Goal: Information Seeking & Learning: Learn about a topic

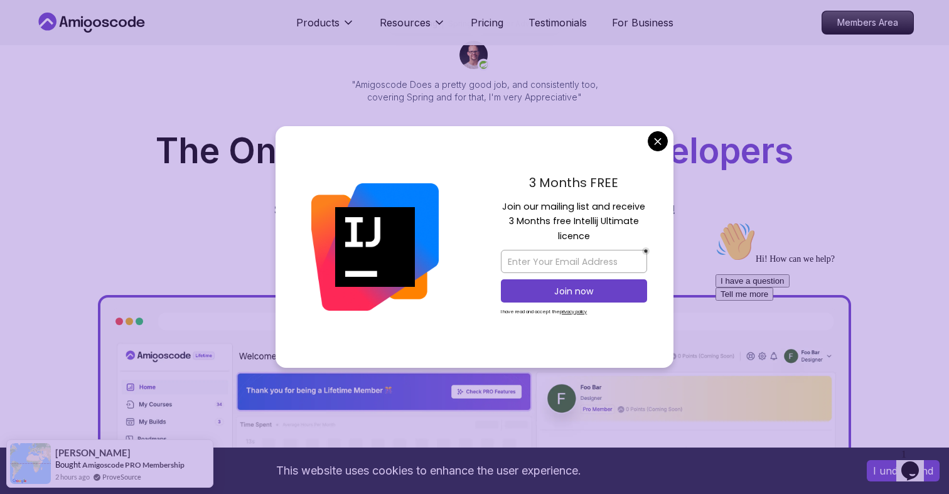
scroll to position [112, 0]
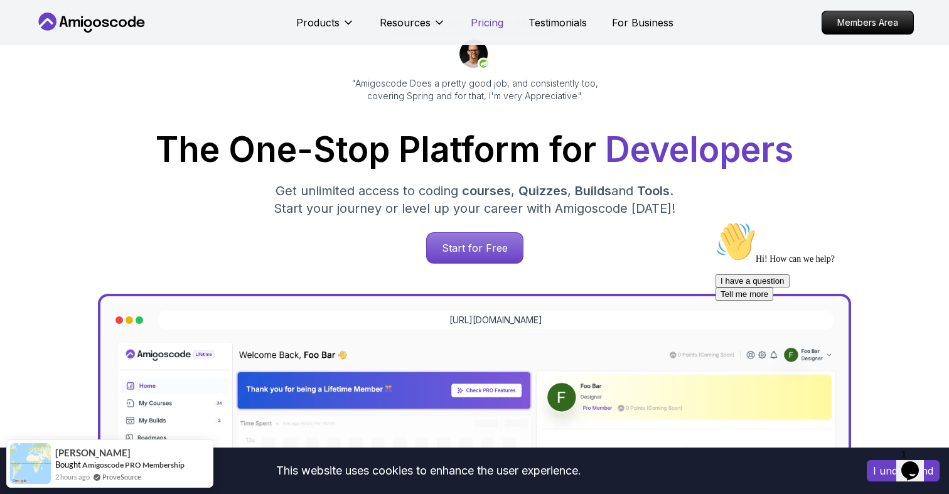
click at [483, 23] on p "Pricing" at bounding box center [487, 22] width 33 height 15
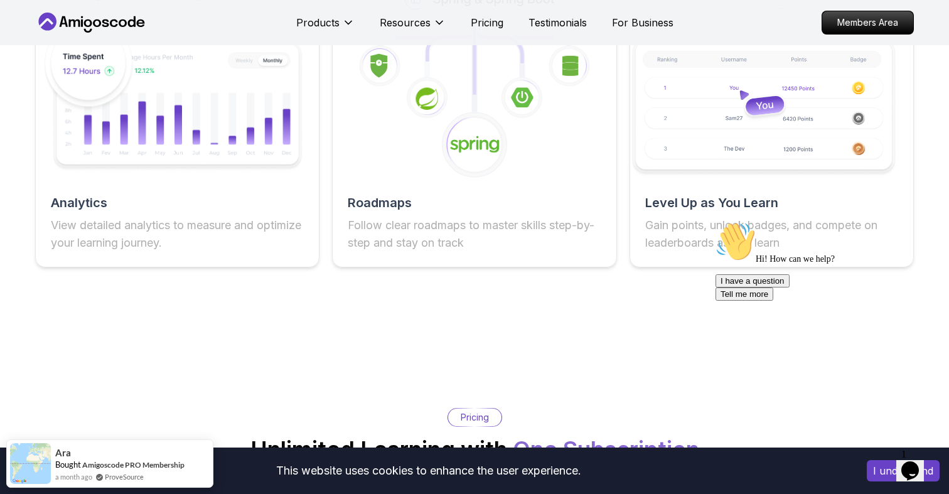
scroll to position [2272, 0]
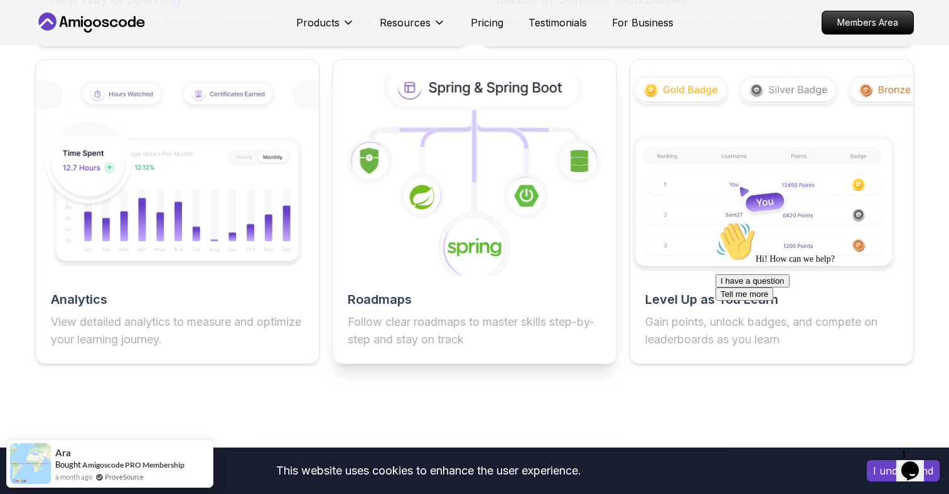
click at [570, 262] on icon at bounding box center [474, 175] width 311 height 220
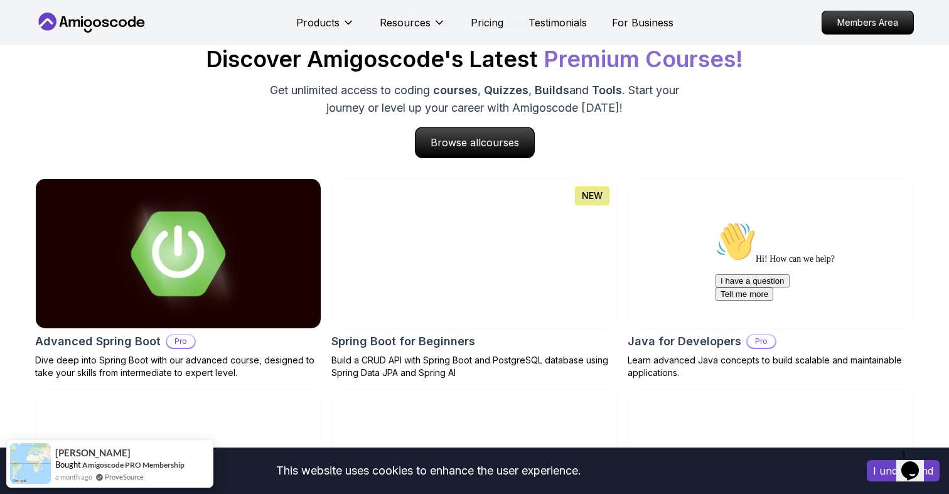
scroll to position [1244, 0]
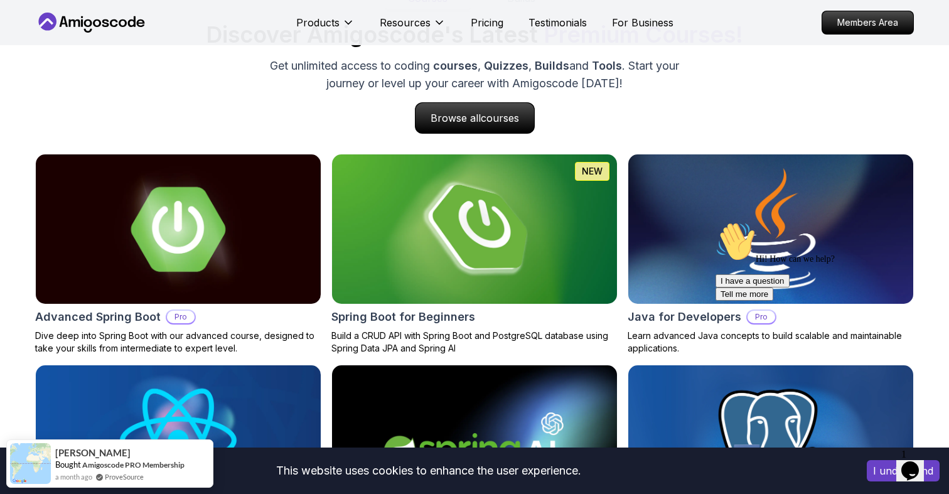
click at [682, 254] on img at bounding box center [770, 229] width 299 height 157
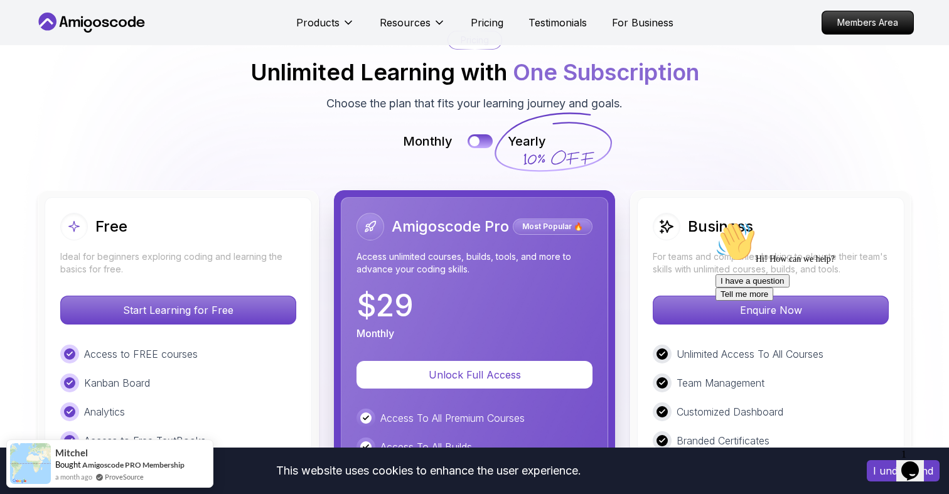
scroll to position [2748, 0]
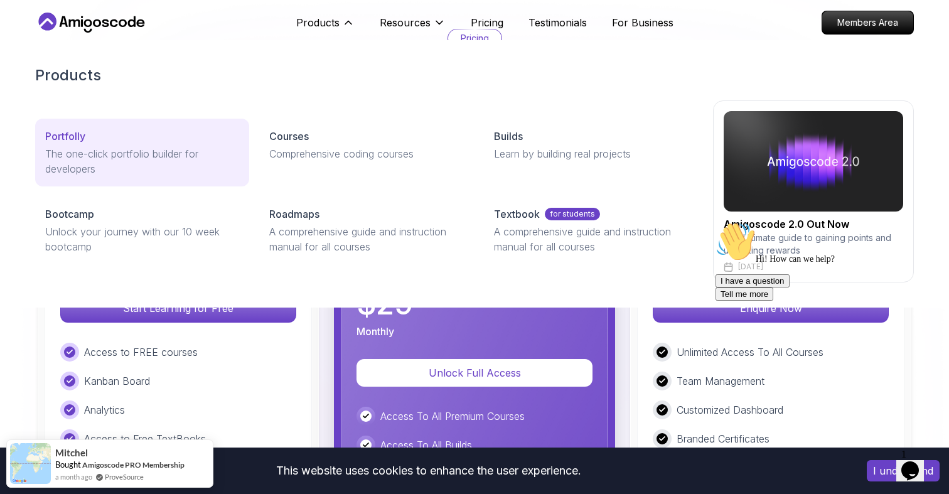
click at [179, 173] on p "The one-click portfolio builder for developers" at bounding box center [142, 161] width 194 height 30
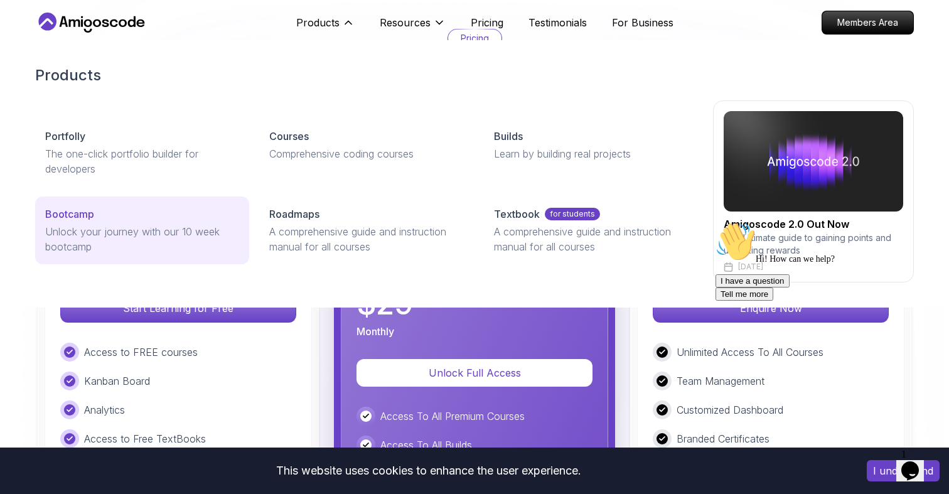
click at [203, 252] on p "Unlock your journey with our 10 week bootcamp" at bounding box center [142, 239] width 194 height 30
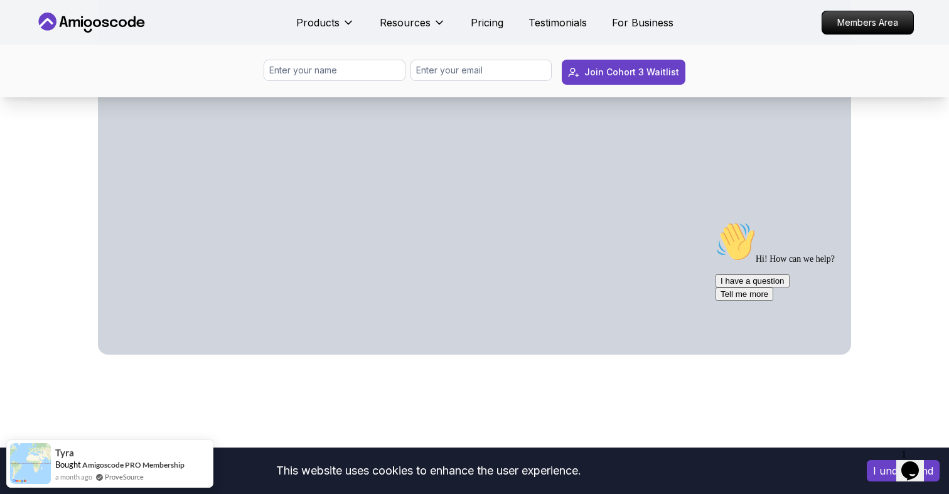
scroll to position [739, 0]
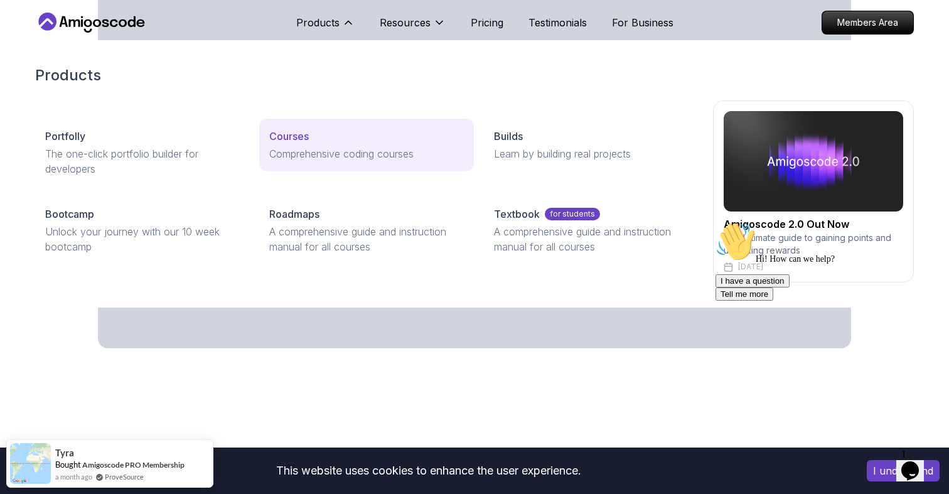
click at [302, 138] on p "Courses" at bounding box center [289, 136] width 40 height 15
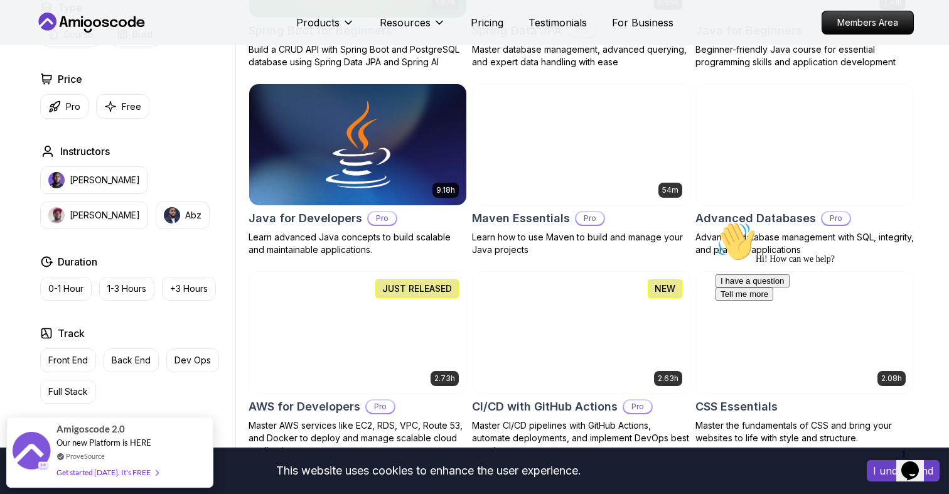
scroll to position [697, 0]
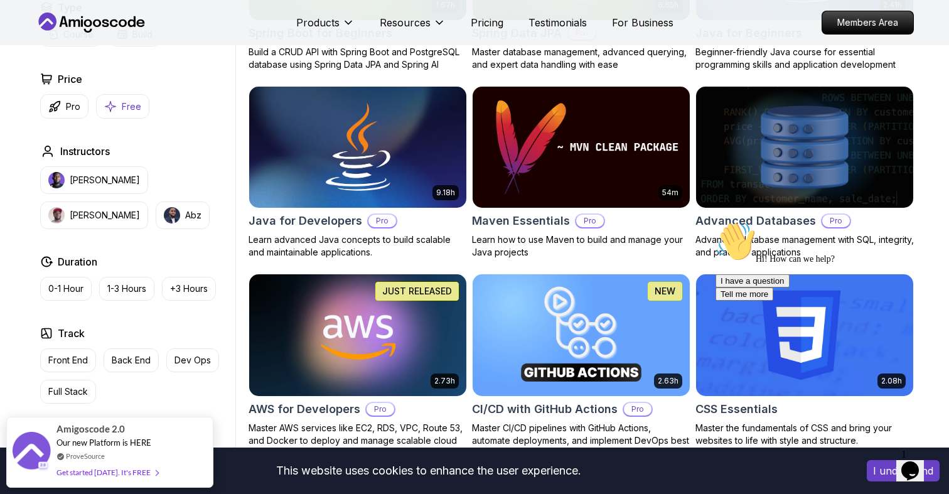
click at [127, 101] on p "Free" at bounding box center [131, 106] width 19 height 13
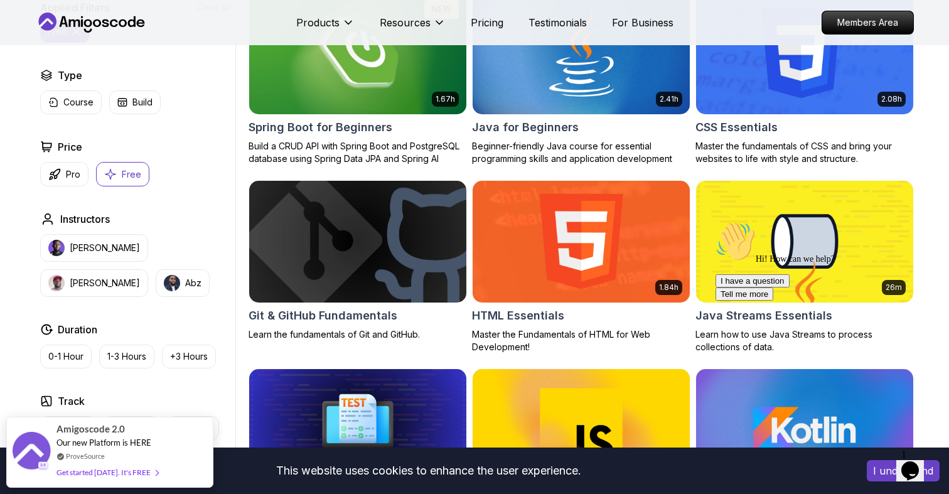
scroll to position [393, 0]
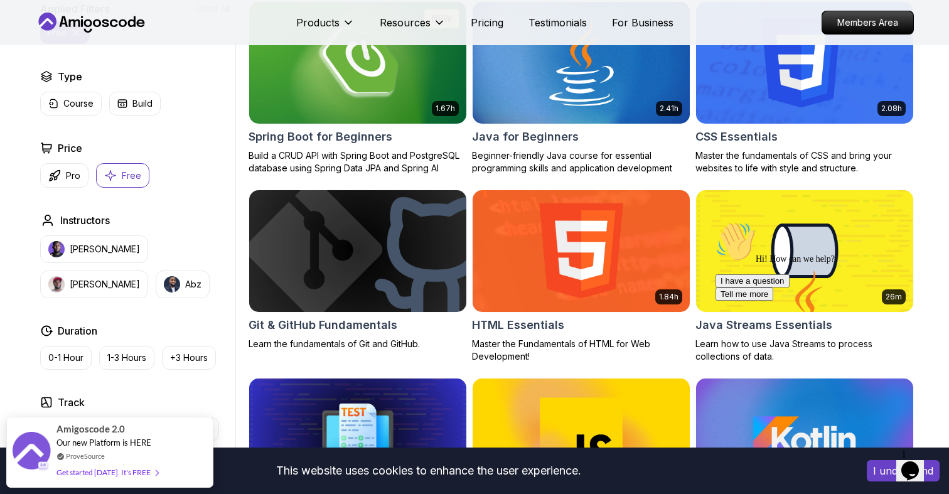
click at [747, 257] on div "Hi! How can we help? I have a question Tell me more" at bounding box center [828, 260] width 226 height 79
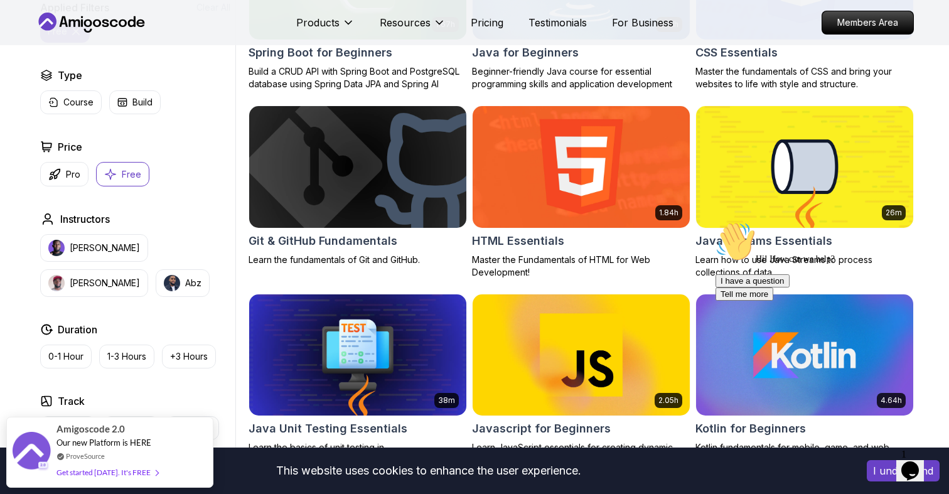
scroll to position [488, 0]
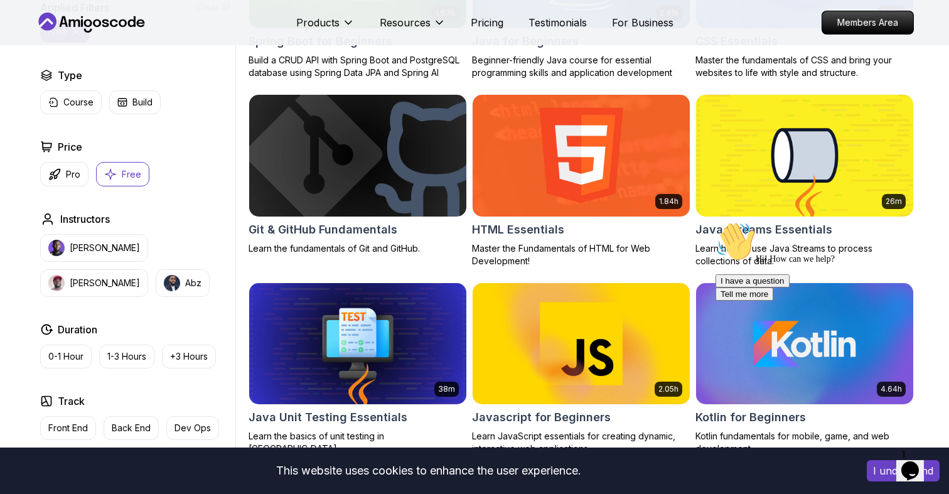
click at [793, 226] on div "Hi! How can we help? I have a question Tell me more" at bounding box center [828, 260] width 226 height 79
click at [739, 230] on div "Hi! How can we help? I have a question Tell me more" at bounding box center [828, 260] width 226 height 79
click at [757, 166] on img at bounding box center [804, 155] width 228 height 127
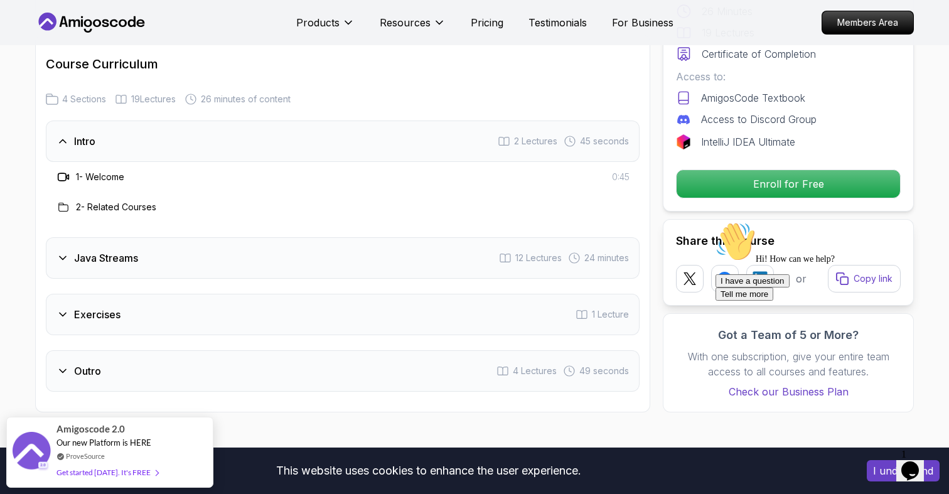
scroll to position [1715, 0]
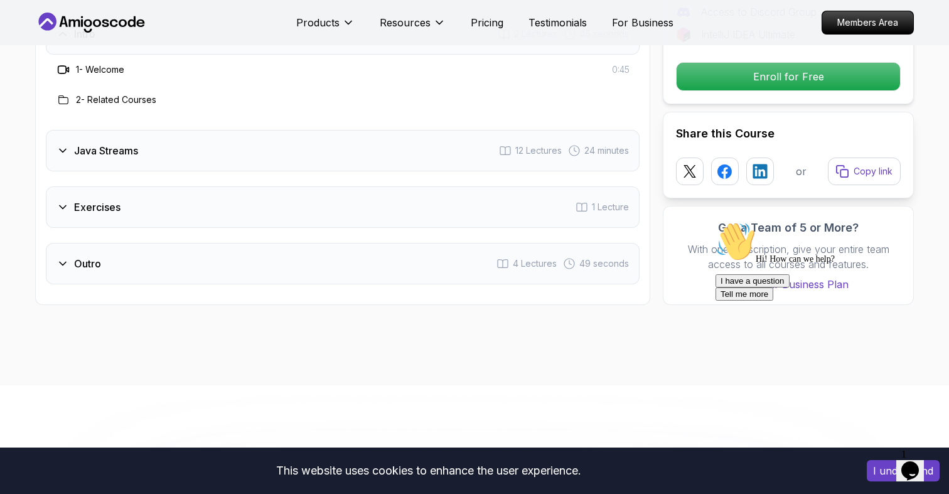
click at [60, 144] on icon at bounding box center [62, 150] width 13 height 13
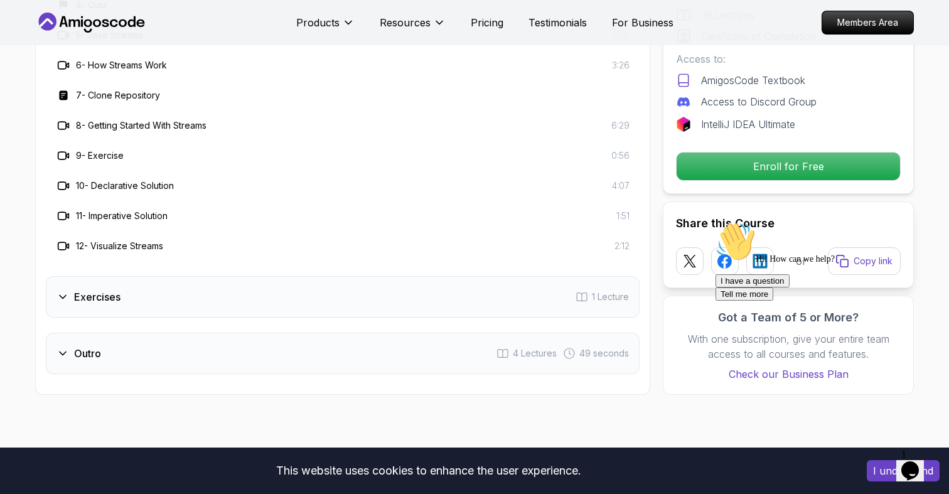
scroll to position [2039, 0]
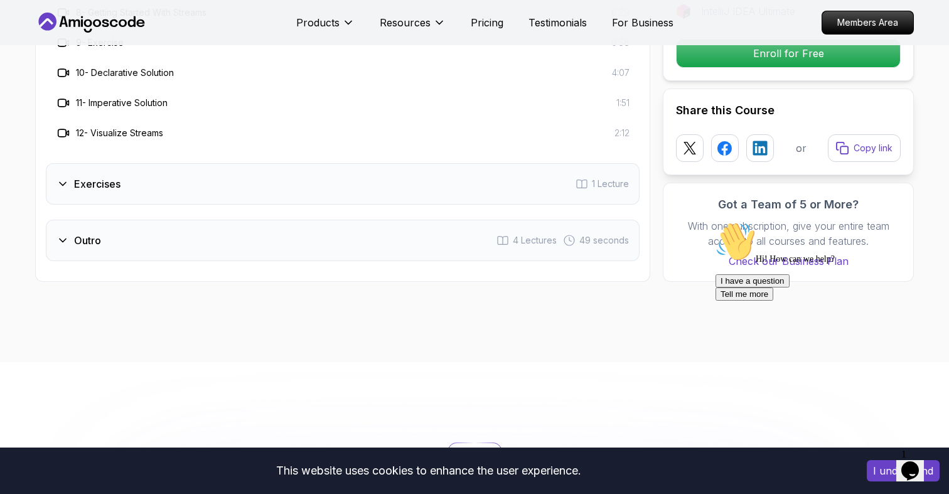
click at [94, 176] on h3 "Exercises" at bounding box center [97, 183] width 46 height 15
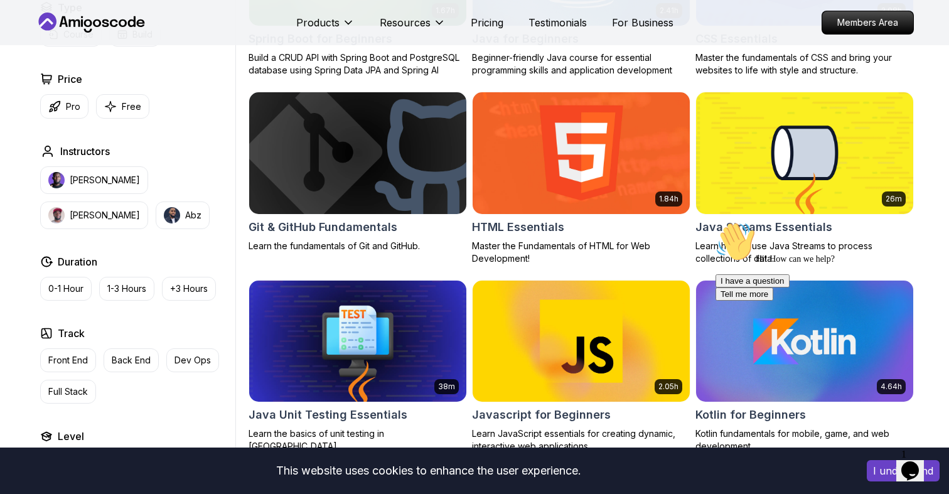
scroll to position [488, 0]
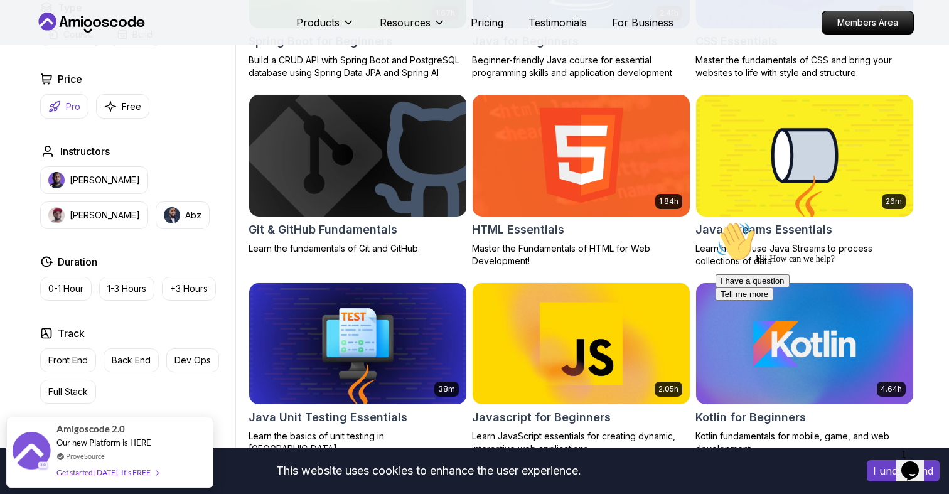
click at [69, 114] on button "Pro" at bounding box center [64, 106] width 48 height 24
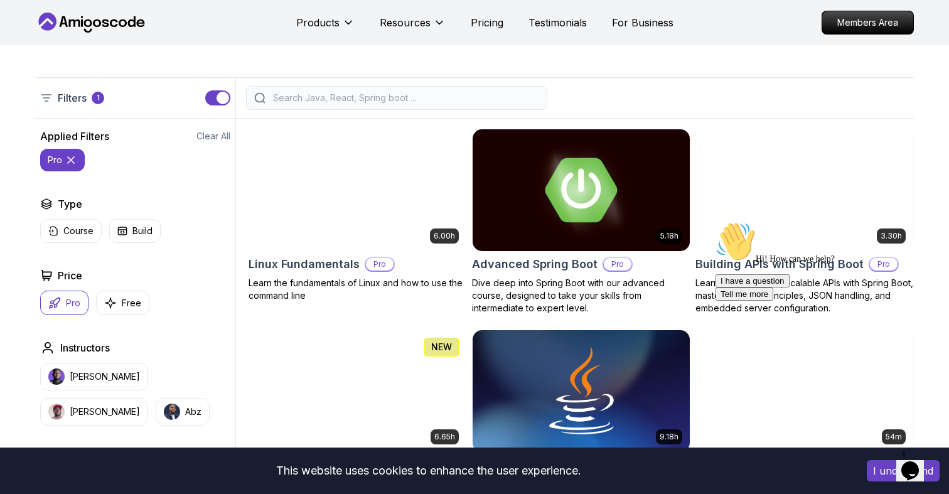
scroll to position [428, 0]
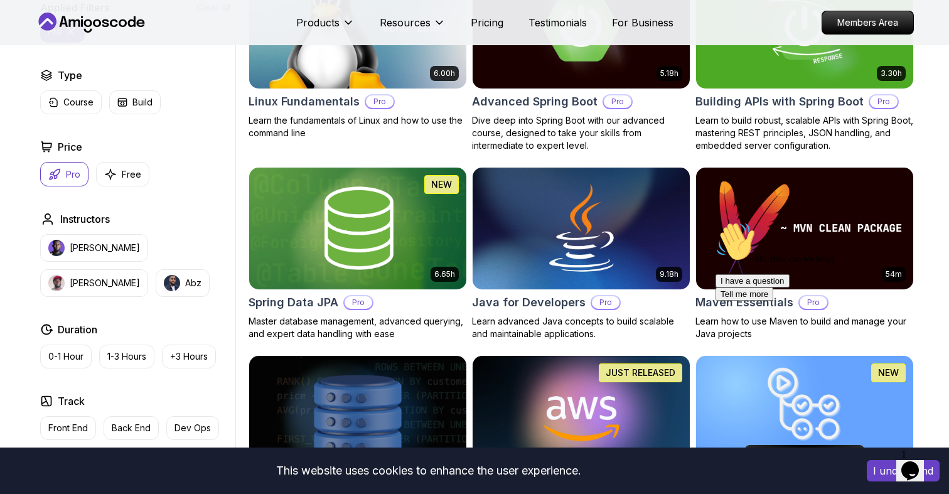
click at [567, 102] on h2 "Advanced Spring Boot" at bounding box center [534, 102] width 125 height 18
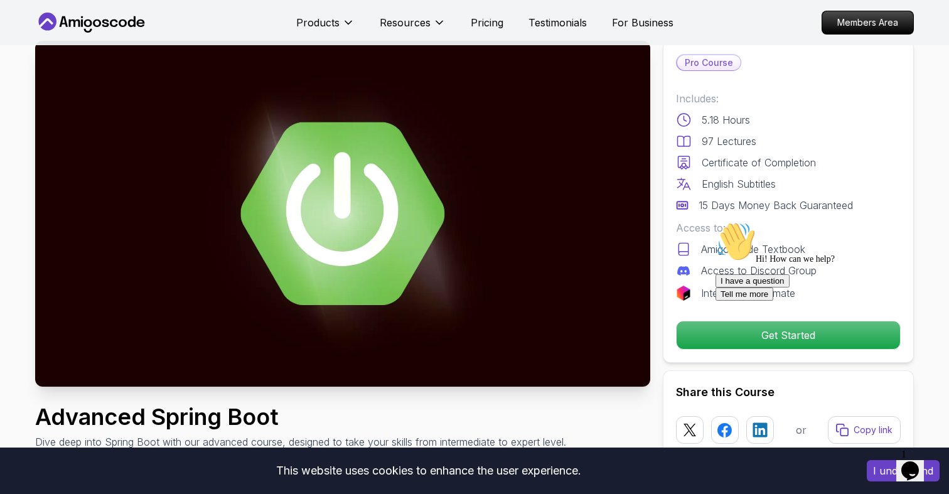
scroll to position [40, 0]
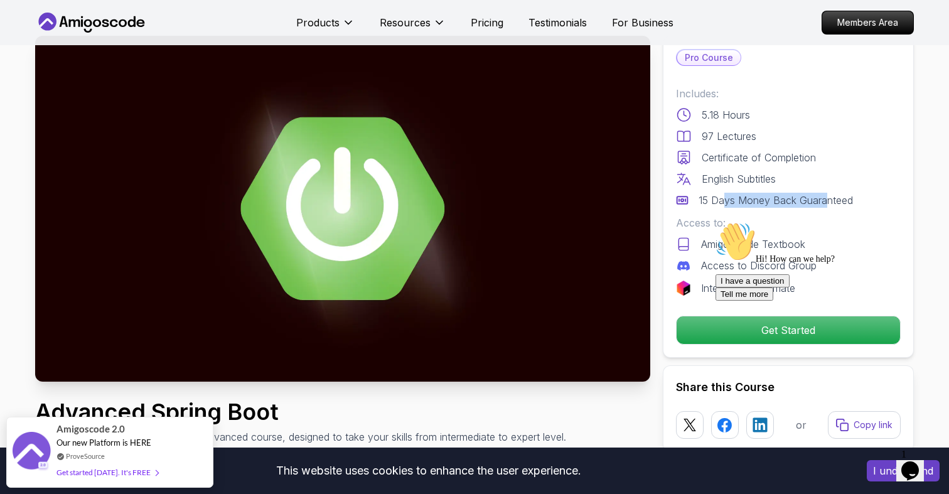
drag, startPoint x: 724, startPoint y: 201, endPoint x: 826, endPoint y: 201, distance: 101.6
click at [826, 201] on p "15 Days Money Back Guaranteed" at bounding box center [775, 200] width 154 height 15
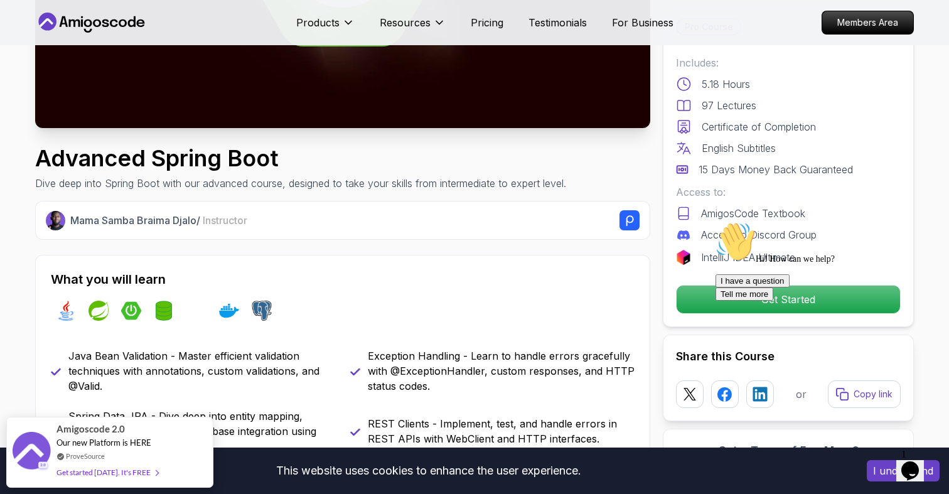
scroll to position [460, 0]
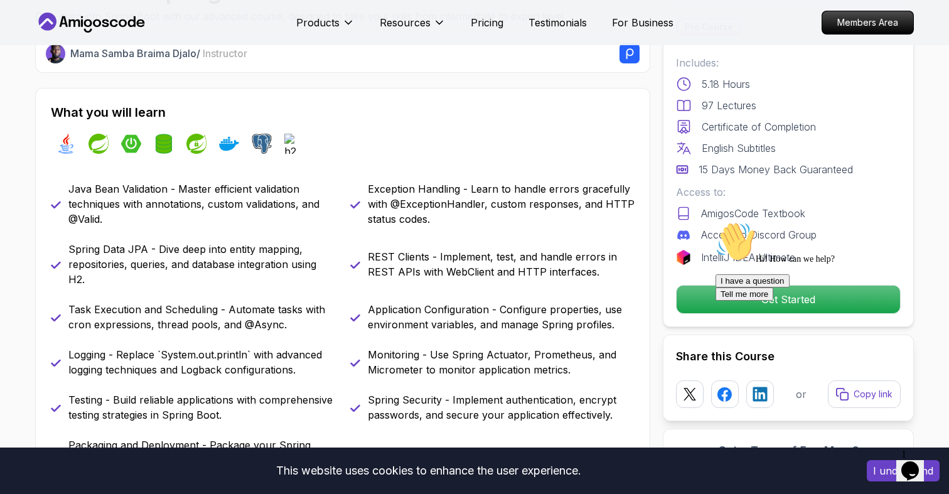
click at [725, 300] on div "Hi! How can we help? I have a question Tell me more" at bounding box center [828, 260] width 226 height 79
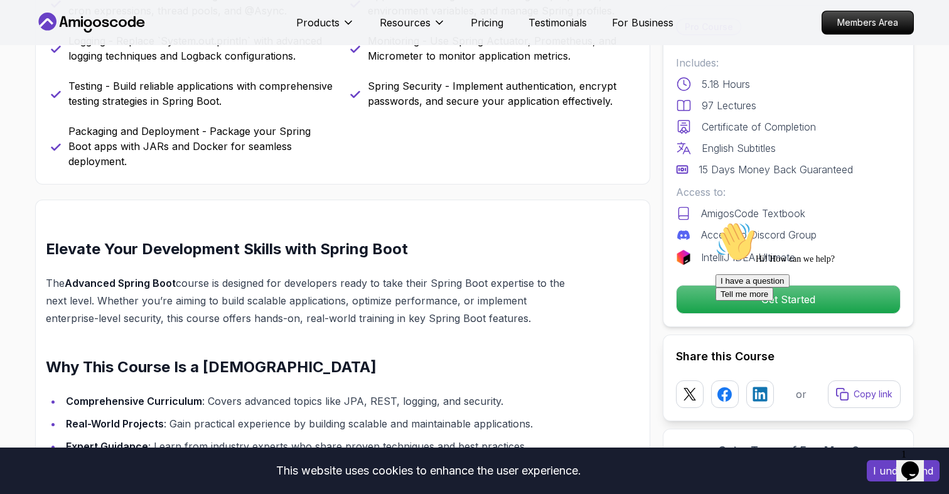
scroll to position [797, 0]
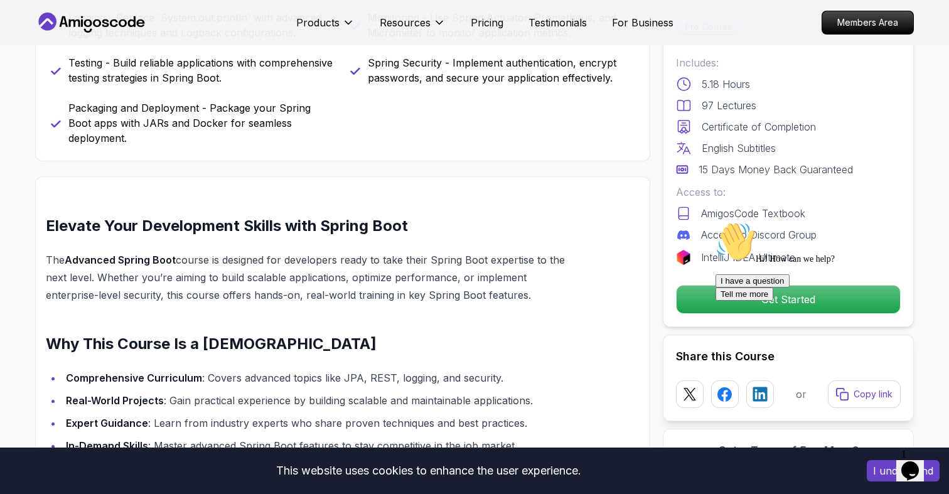
click at [725, 300] on div "Hi! How can we help? I have a question Tell me more" at bounding box center [828, 260] width 226 height 79
click at [715, 221] on icon "Chat attention grabber" at bounding box center [715, 221] width 0 height 0
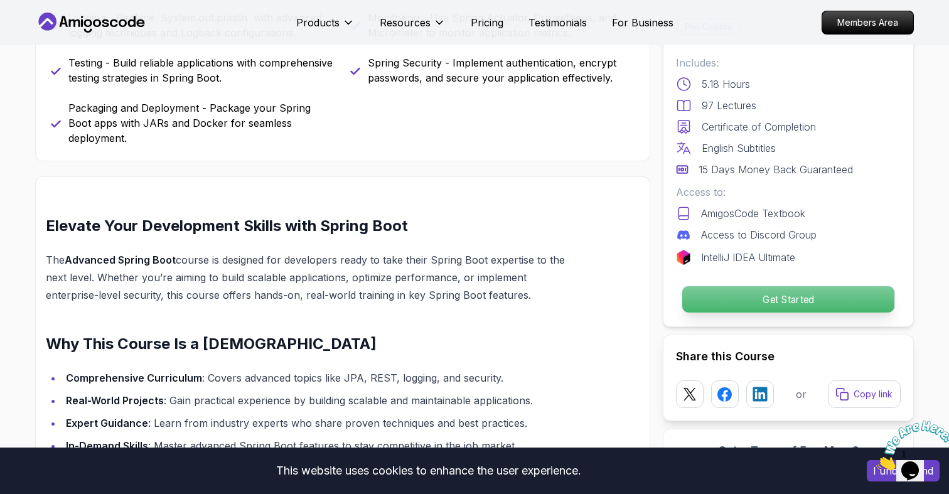
click at [881, 302] on p "Get Started" at bounding box center [788, 299] width 212 height 26
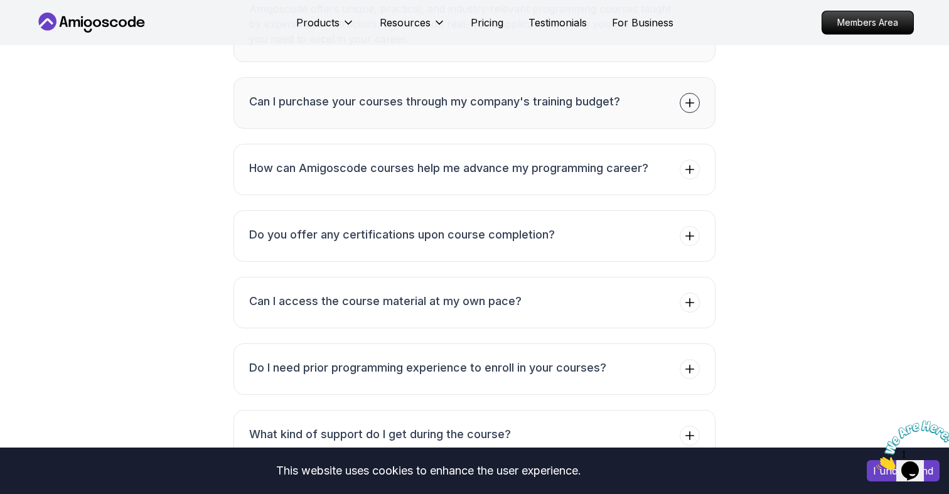
scroll to position [4067, 0]
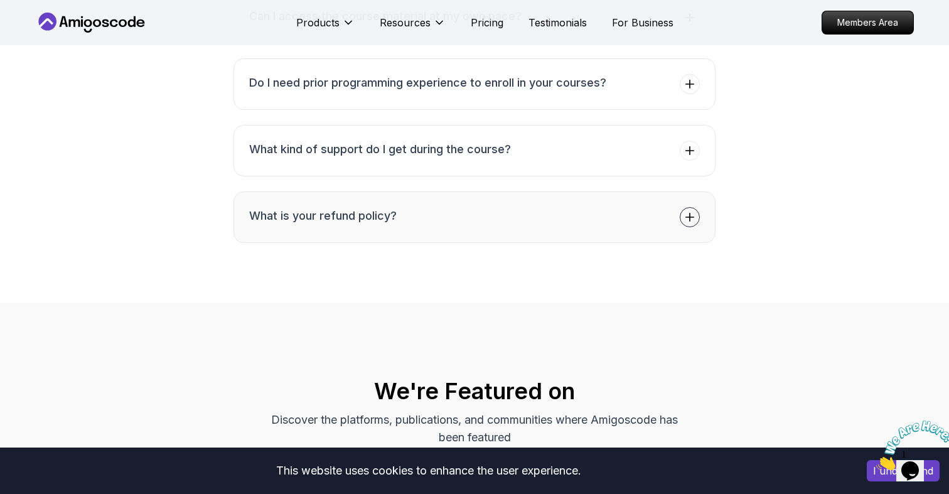
click at [437, 201] on button "What is your refund policy?" at bounding box center [474, 216] width 482 height 51
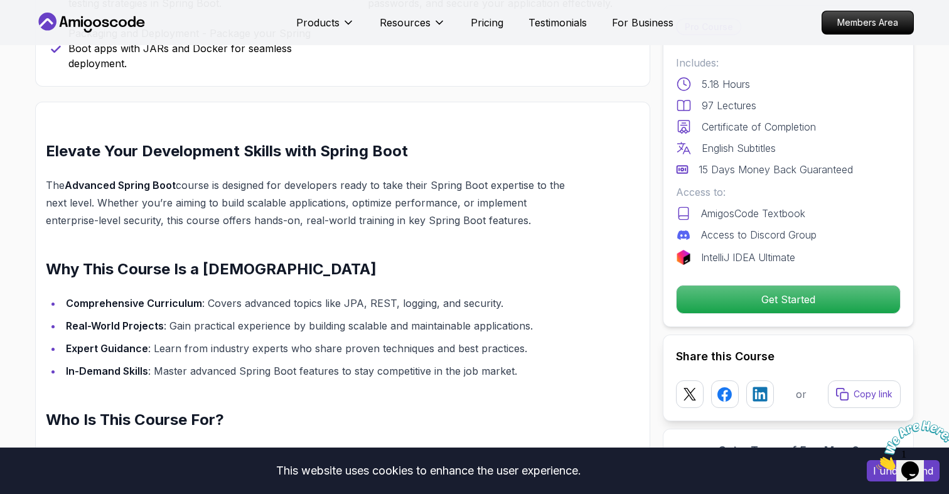
scroll to position [354, 0]
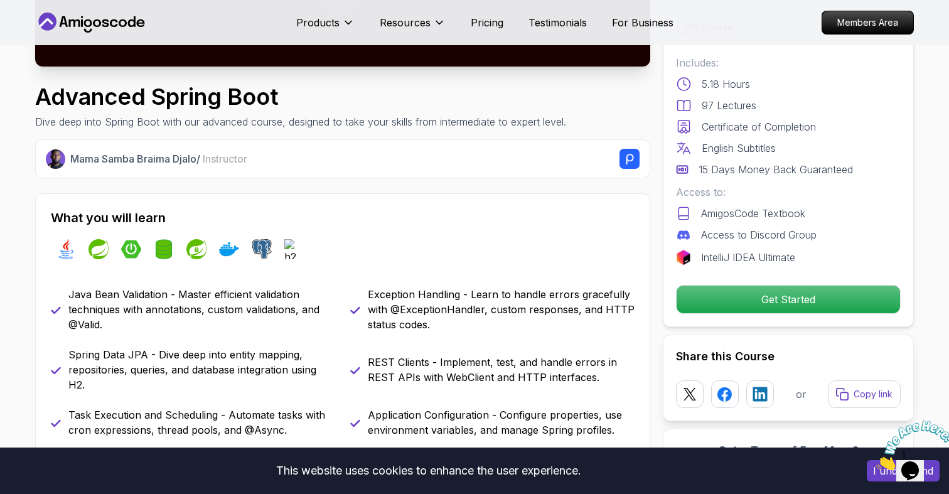
click at [750, 171] on p "15 Days Money Back Guaranteed" at bounding box center [775, 169] width 154 height 15
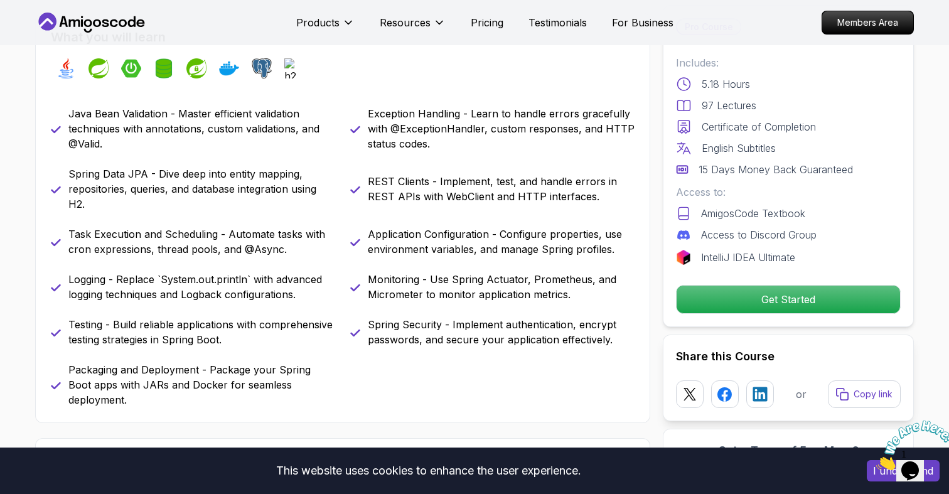
scroll to position [536, 0]
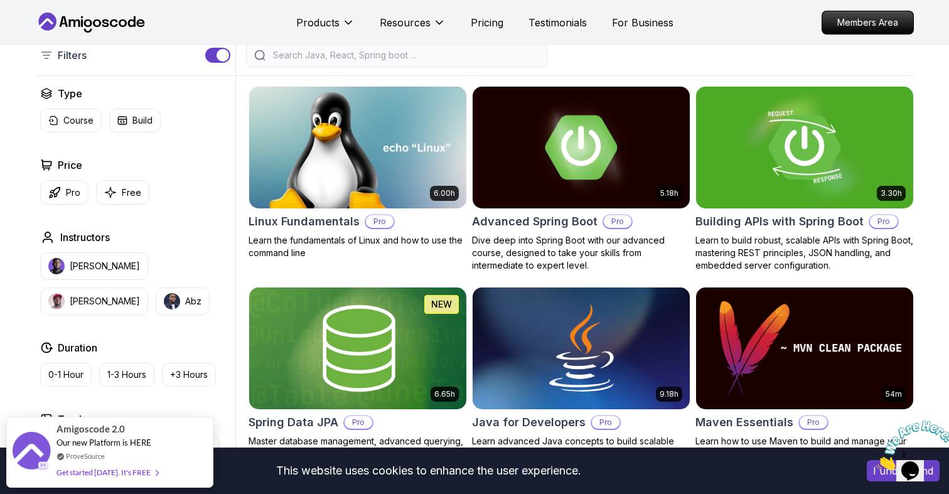
scroll to position [316, 0]
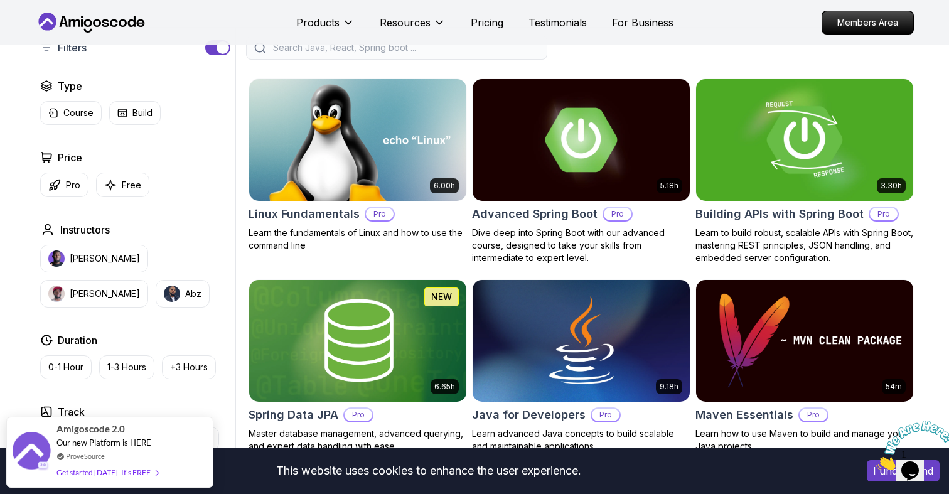
click at [791, 145] on img at bounding box center [804, 139] width 228 height 127
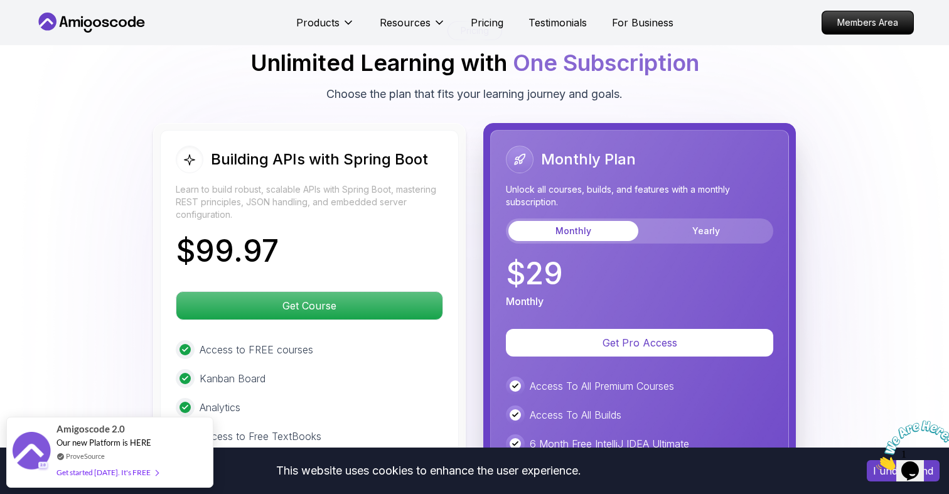
scroll to position [2948, 0]
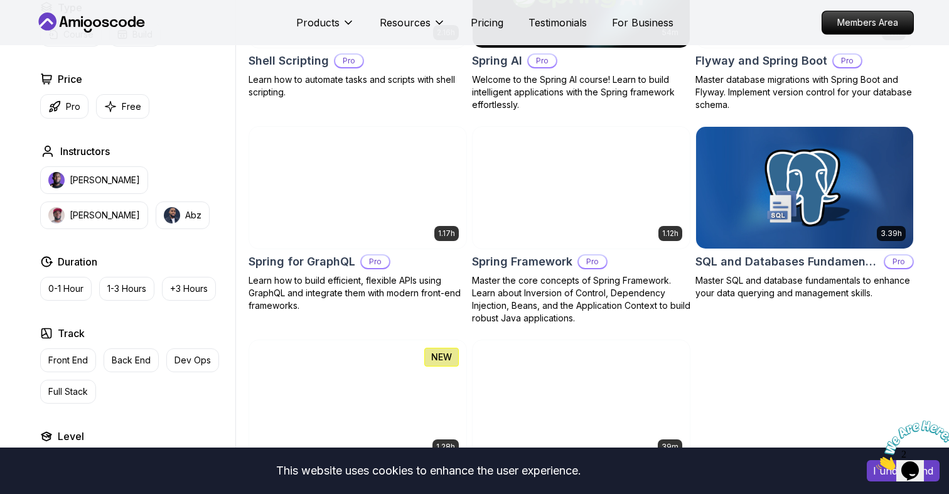
scroll to position [2488, 0]
